Goal: Information Seeking & Learning: Find specific fact

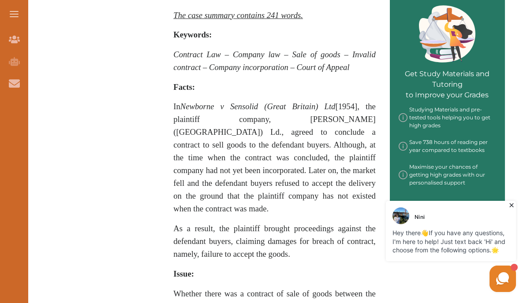
click at [510, 203] on icon at bounding box center [511, 205] width 9 height 9
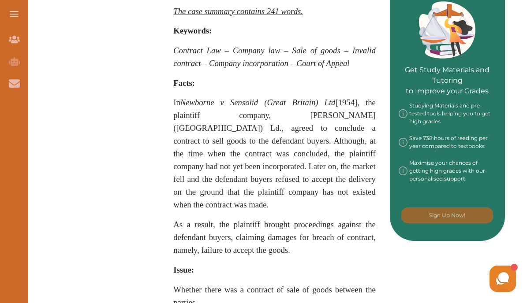
scroll to position [384, 0]
drag, startPoint x: 180, startPoint y: 211, endPoint x: 247, endPoint y: 222, distance: 67.8
click at [247, 222] on span "As a result, the plaintiff brought proceedings against the defendant buyers, cl…" at bounding box center [274, 237] width 202 height 35
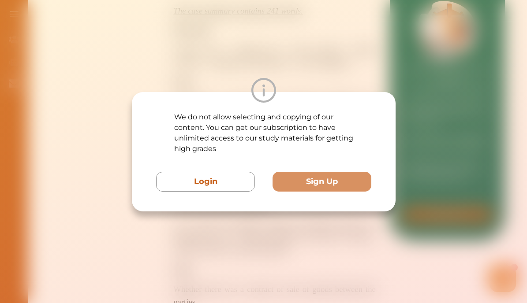
click at [257, 254] on div "We do not allow selecting and copying of our content. You can get our subscript…" at bounding box center [263, 151] width 527 height 303
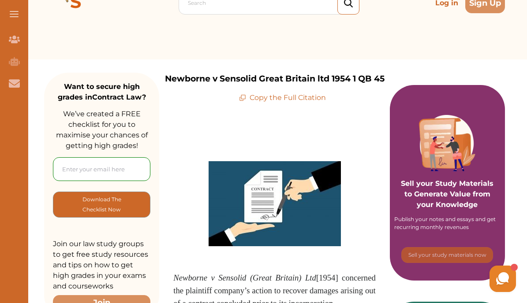
scroll to position [0, 0]
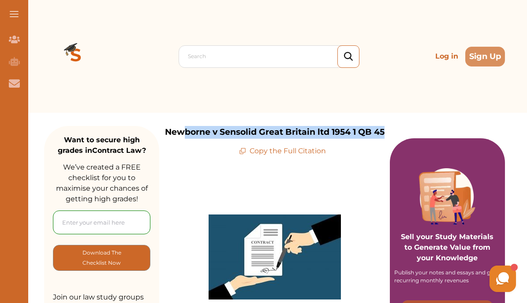
drag, startPoint x: 185, startPoint y: 134, endPoint x: 326, endPoint y: 142, distance: 141.7
click at [326, 142] on div "Newborne v Sensolid Great Britain ltd 1954 1 QB 45 Copy the Full Citation" at bounding box center [274, 141] width 231 height 30
click at [265, 126] on p "Newborne v Sensolid Great Britain ltd 1954 1 QB 45" at bounding box center [275, 132] width 220 height 13
drag, startPoint x: 166, startPoint y: 133, endPoint x: 327, endPoint y: 136, distance: 160.9
click at [327, 136] on p "Newborne v Sensolid Great Britain ltd 1954 1 QB 45" at bounding box center [275, 132] width 220 height 13
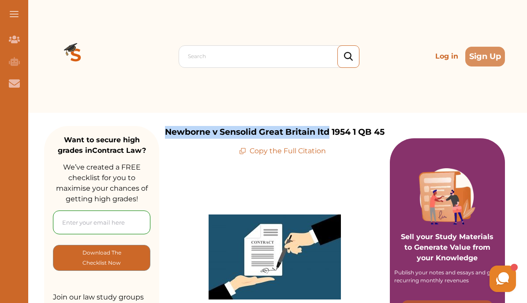
copy p "Newborne v Sensolid Great Britain ltd"
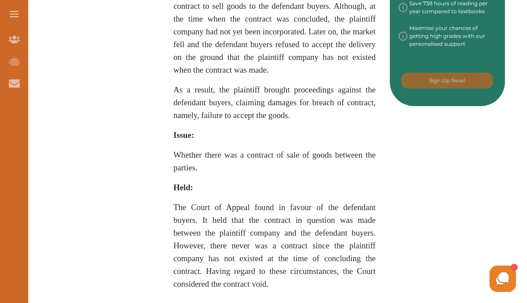
scroll to position [523, 0]
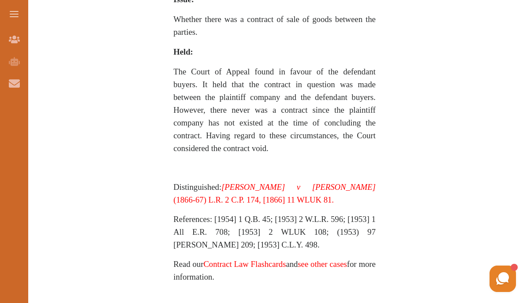
scroll to position [638, 0]
